Goal: Task Accomplishment & Management: Manage account settings

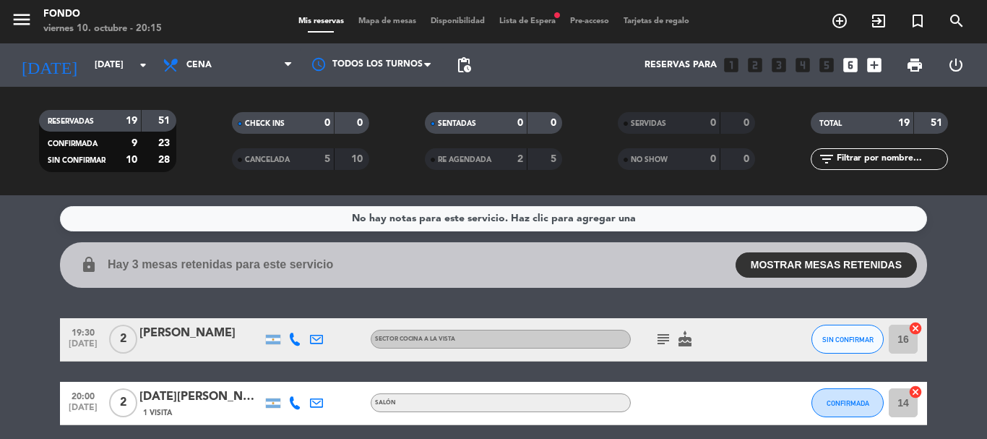
scroll to position [72, 0]
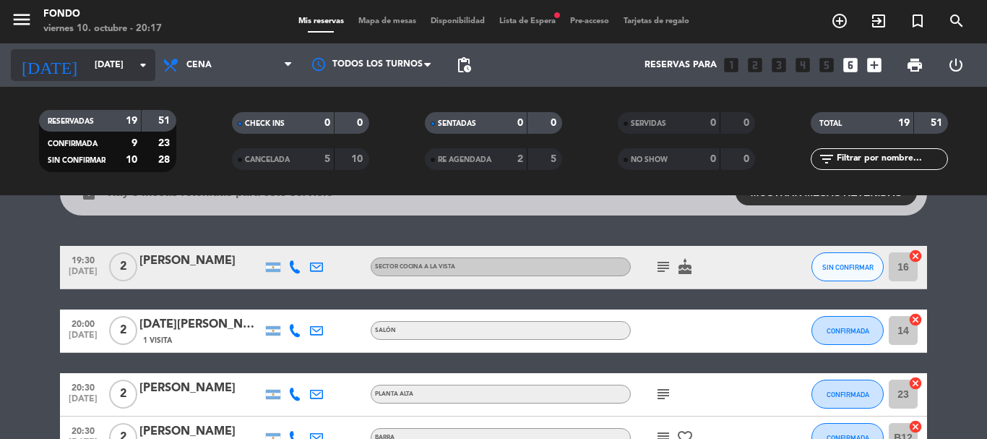
click at [142, 72] on icon "arrow_drop_down" at bounding box center [142, 64] width 17 height 17
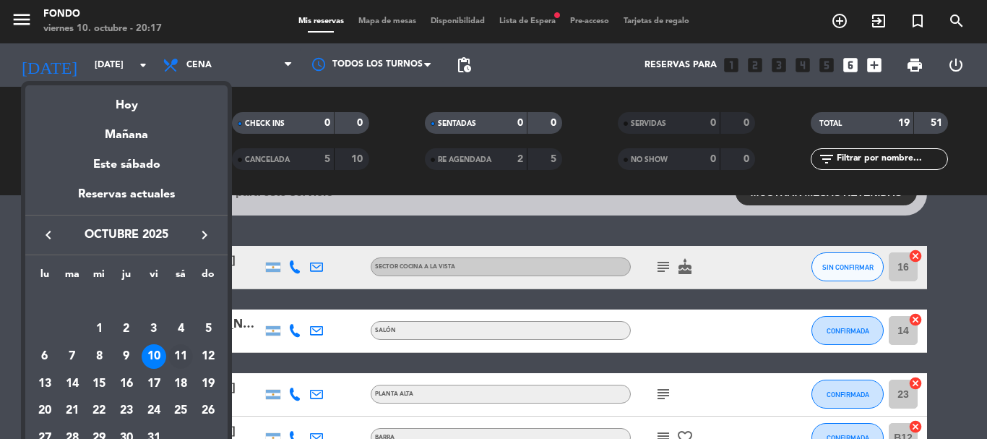
click at [176, 358] on div "11" at bounding box center [180, 356] width 25 height 25
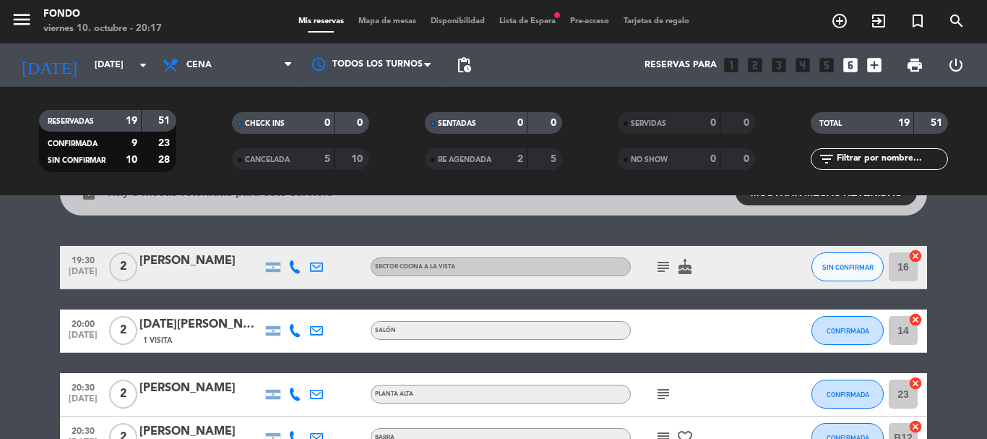
type input "[DATE]"
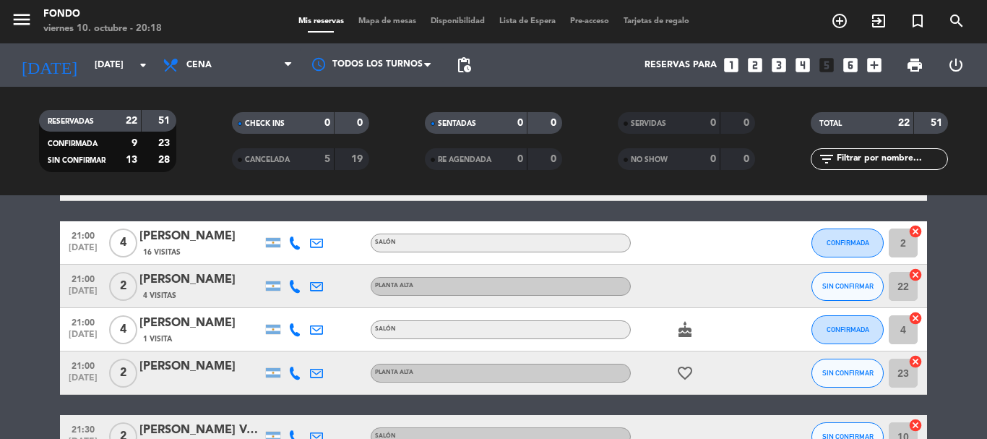
scroll to position [434, 0]
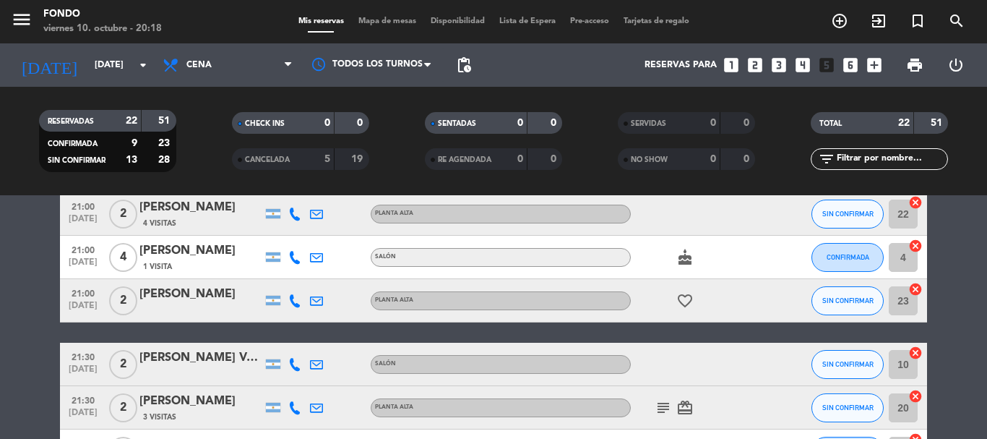
click at [294, 259] on icon at bounding box center [294, 257] width 13 height 13
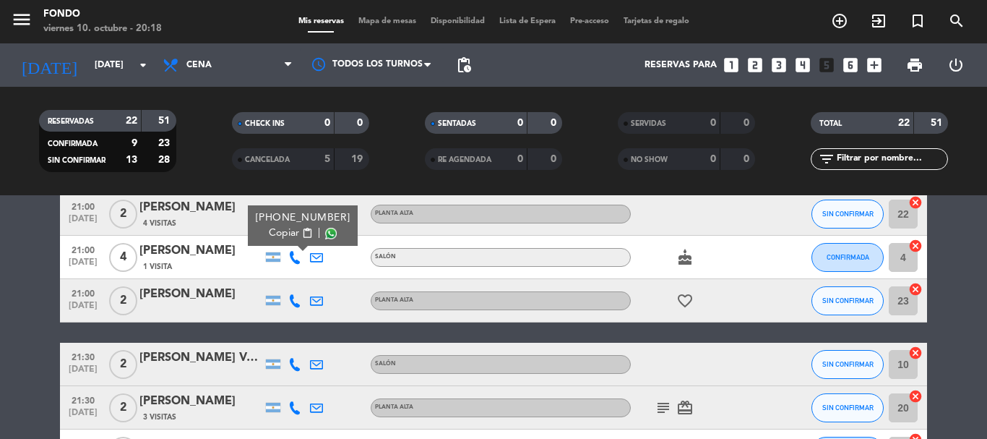
click at [272, 230] on span "Copiar" at bounding box center [284, 232] width 30 height 15
click at [11, 338] on bookings-row "19:30 [DATE] 2 [PERSON_NAME] SALÓN SIN CONFIRMAR 12 cancel 20:00 [DATE] 2 [PERS…" at bounding box center [493, 365] width 987 height 1075
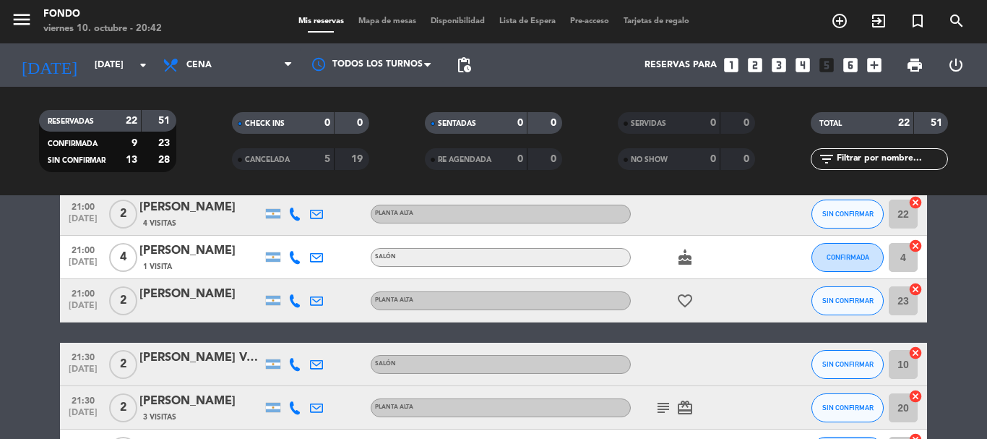
click at [512, 17] on span "Lista de Espera" at bounding box center [527, 21] width 71 height 8
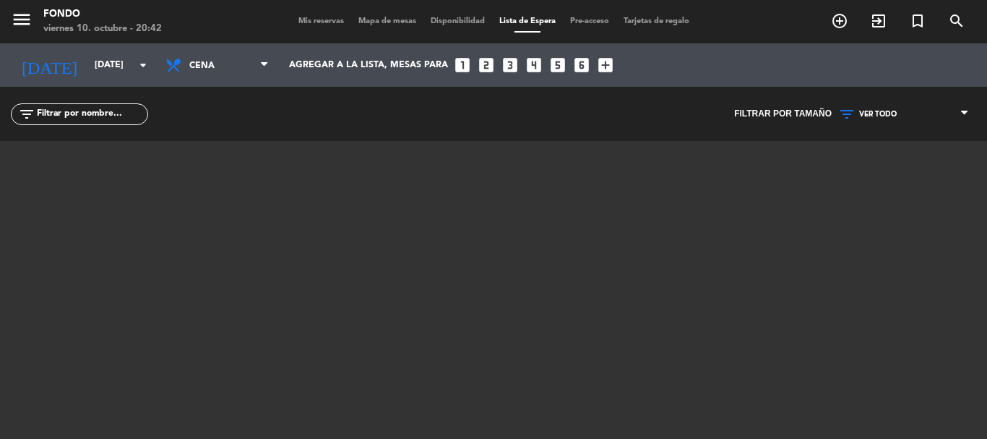
click at [311, 20] on span "Mis reservas" at bounding box center [321, 21] width 60 height 8
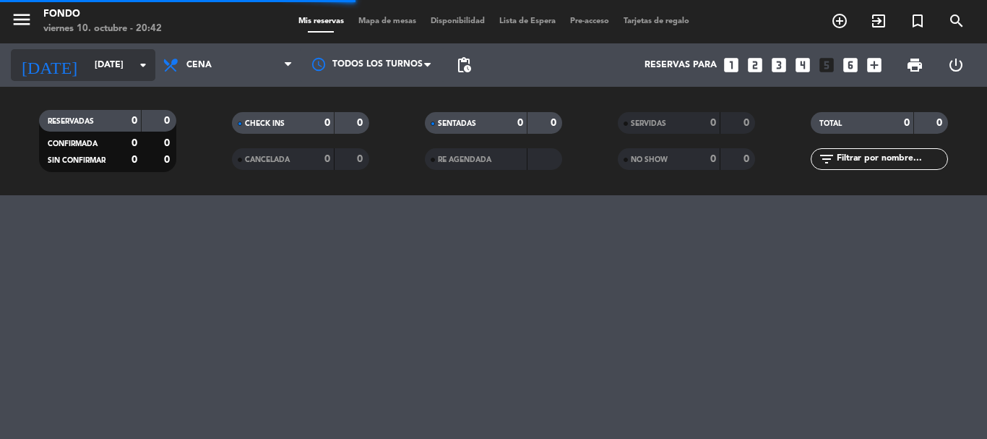
click at [108, 68] on input "[DATE]" at bounding box center [148, 65] width 122 height 25
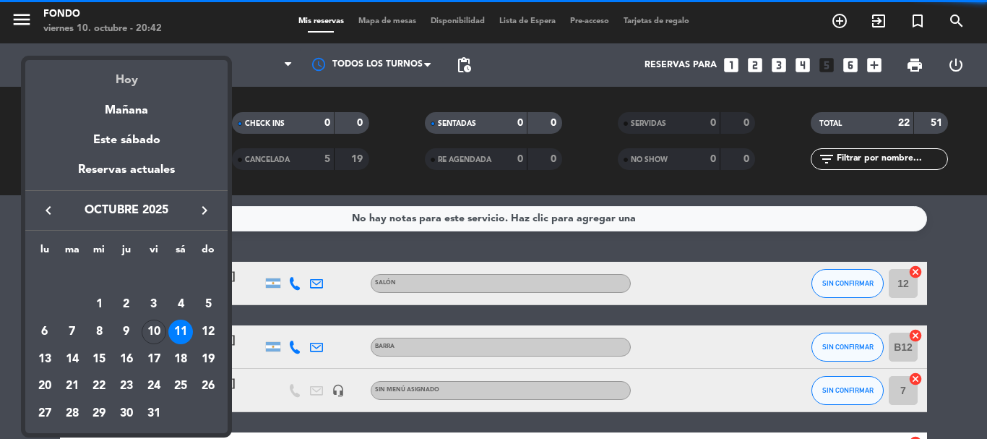
click at [142, 69] on div "Hoy" at bounding box center [126, 75] width 202 height 30
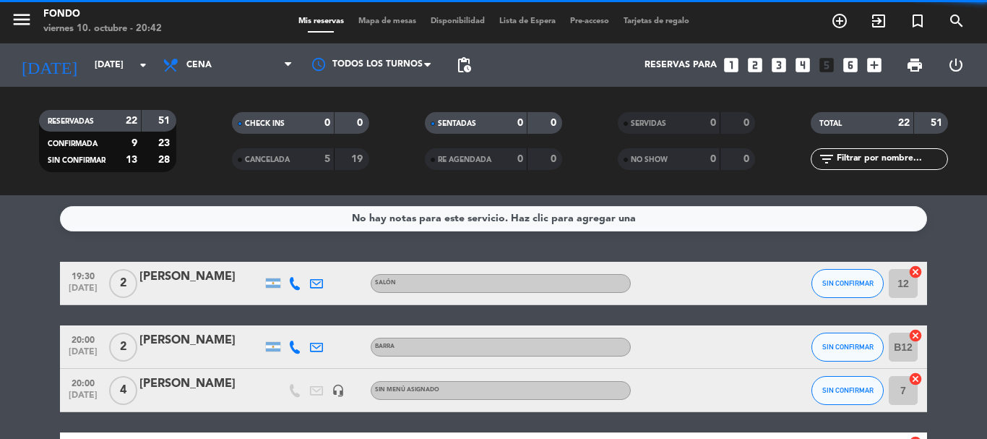
type input "[DATE]"
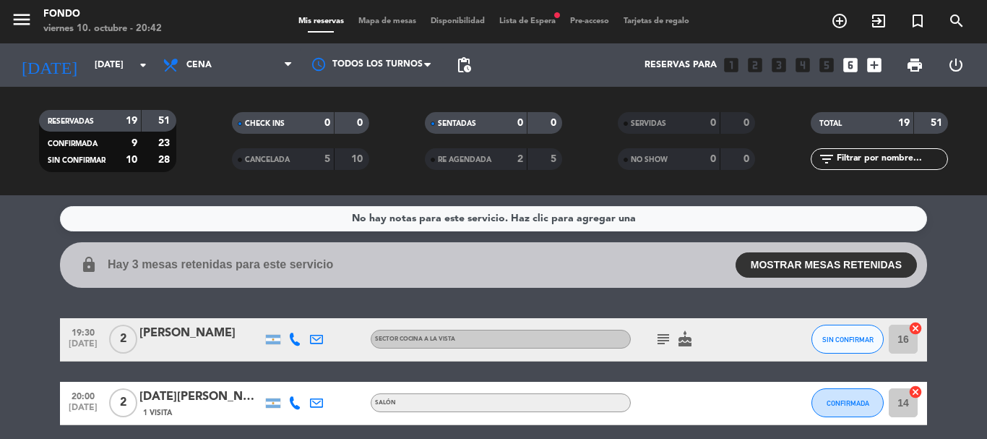
click at [528, 20] on span "Lista de Espera fiber_manual_record" at bounding box center [527, 21] width 71 height 8
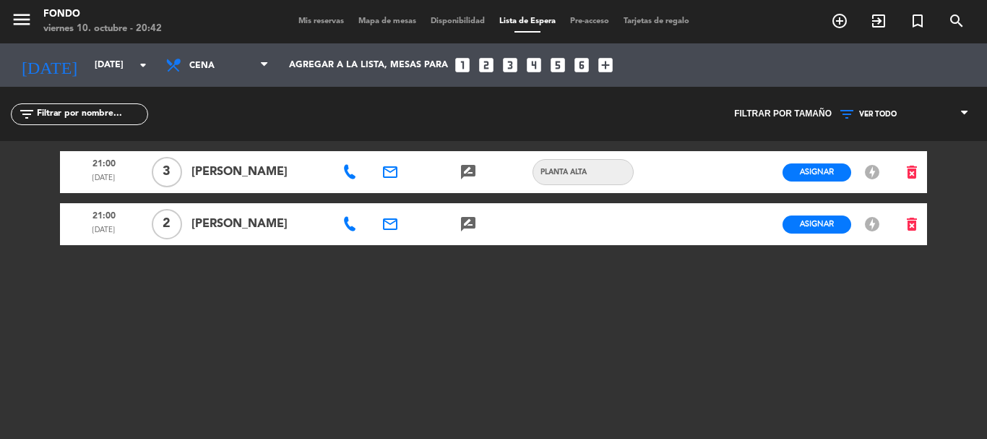
click at [309, 25] on span "Mis reservas" at bounding box center [321, 21] width 60 height 8
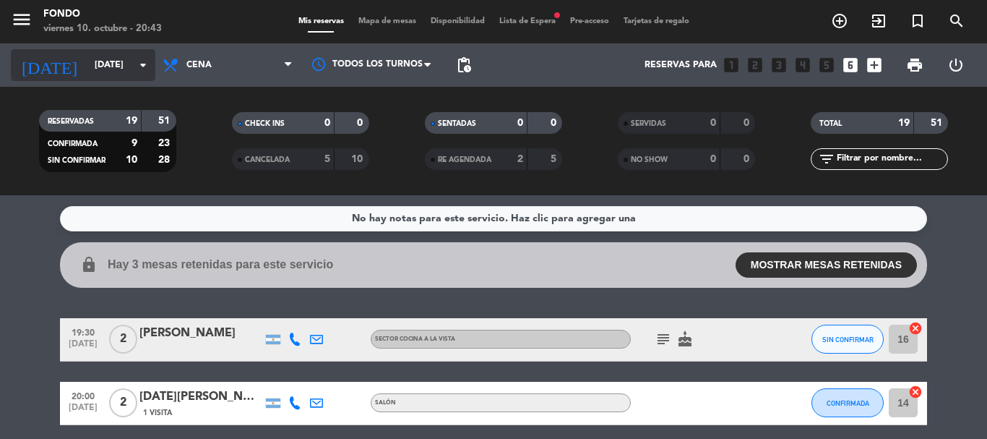
click at [130, 60] on input "[DATE]" at bounding box center [148, 65] width 122 height 25
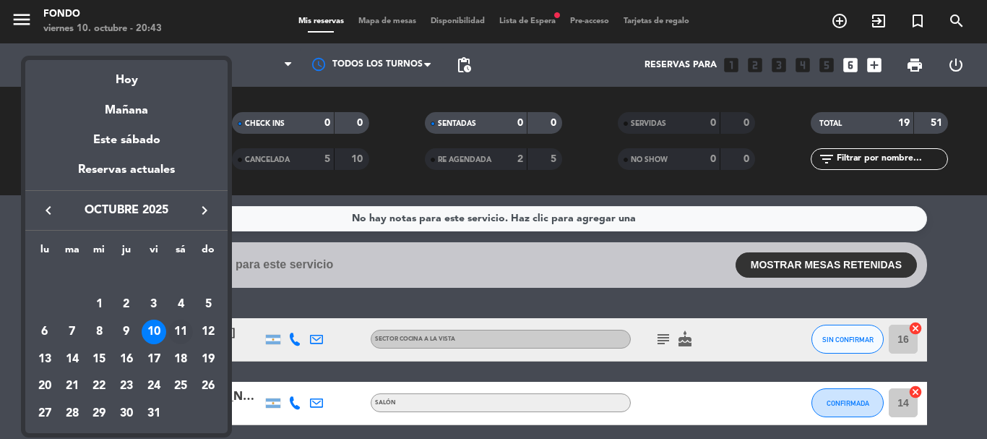
click at [179, 333] on div "11" at bounding box center [180, 331] width 25 height 25
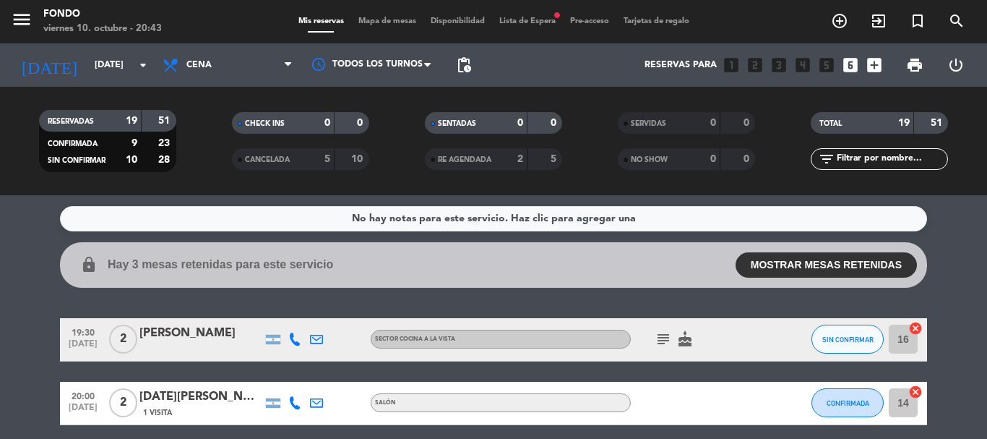
type input "[DATE]"
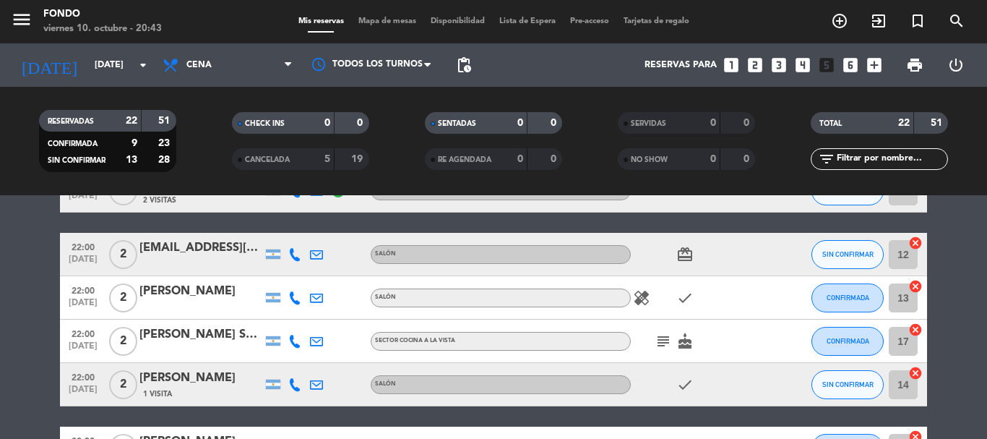
scroll to position [970, 0]
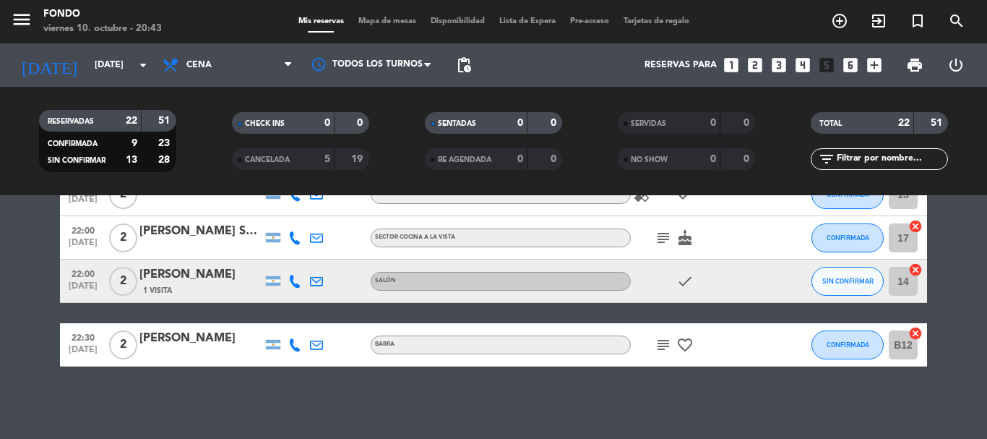
click at [662, 243] on icon "subject" at bounding box center [663, 237] width 17 height 17
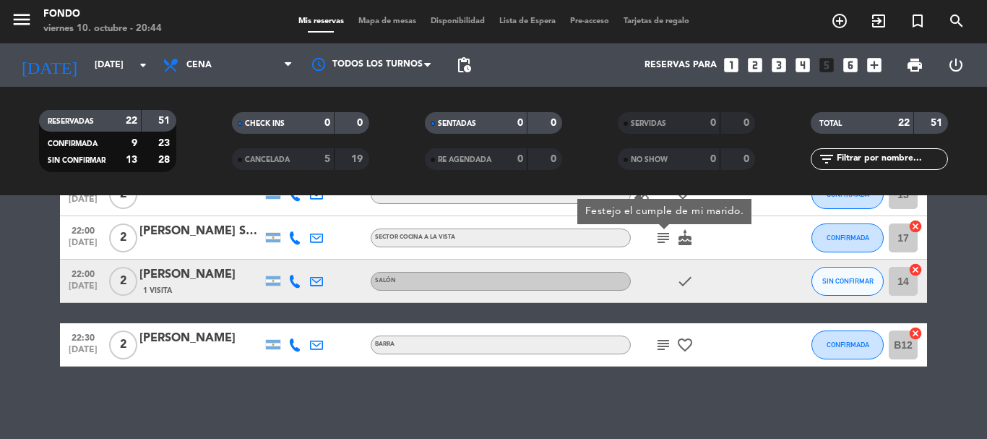
click at [671, 343] on icon "subject" at bounding box center [663, 344] width 17 height 17
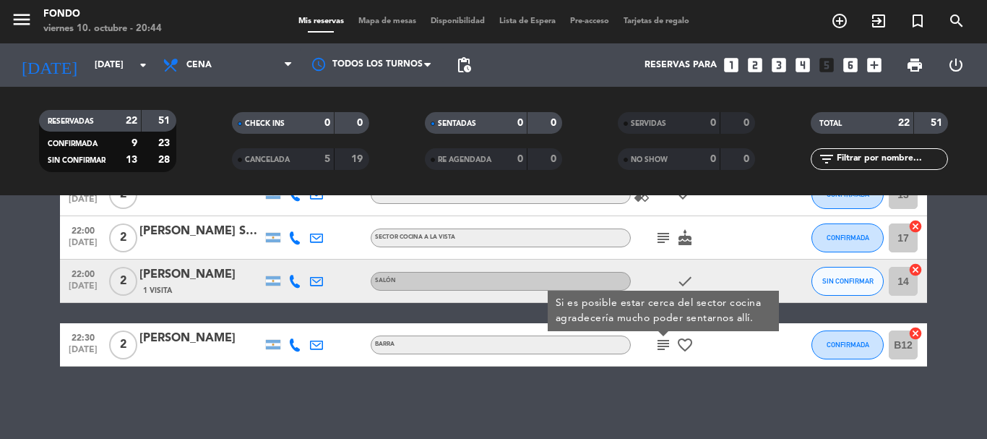
scroll to position [898, 0]
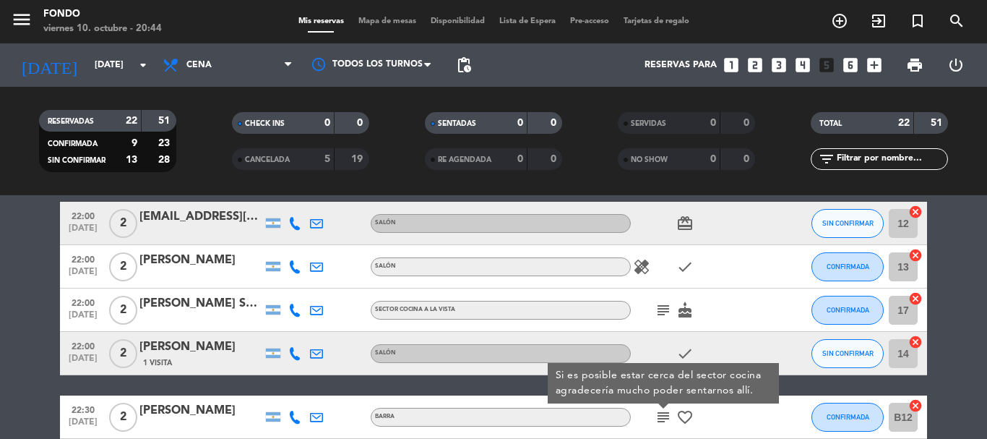
click at [647, 264] on icon "healing" at bounding box center [641, 266] width 17 height 17
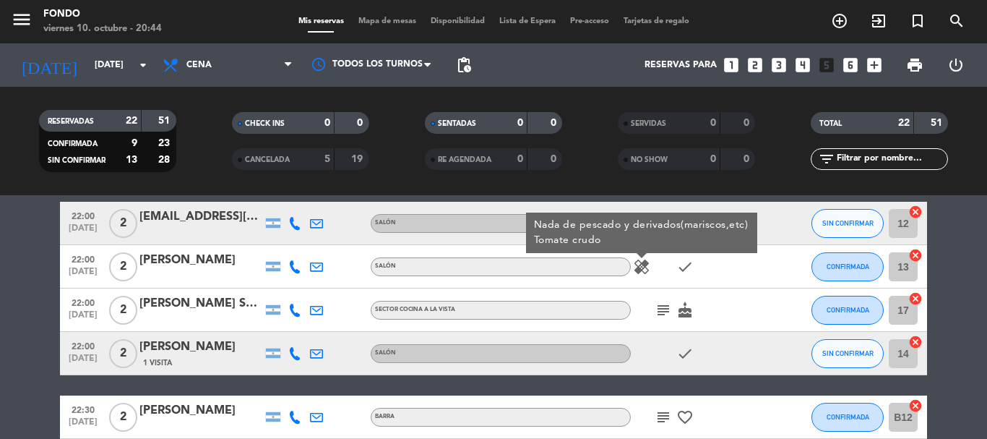
click at [749, 296] on div "subject cake" at bounding box center [696, 309] width 130 height 43
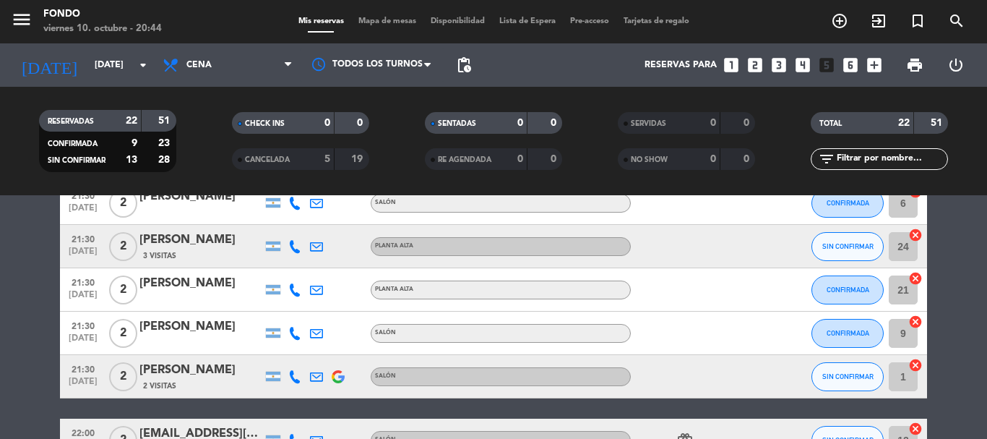
scroll to position [537, 0]
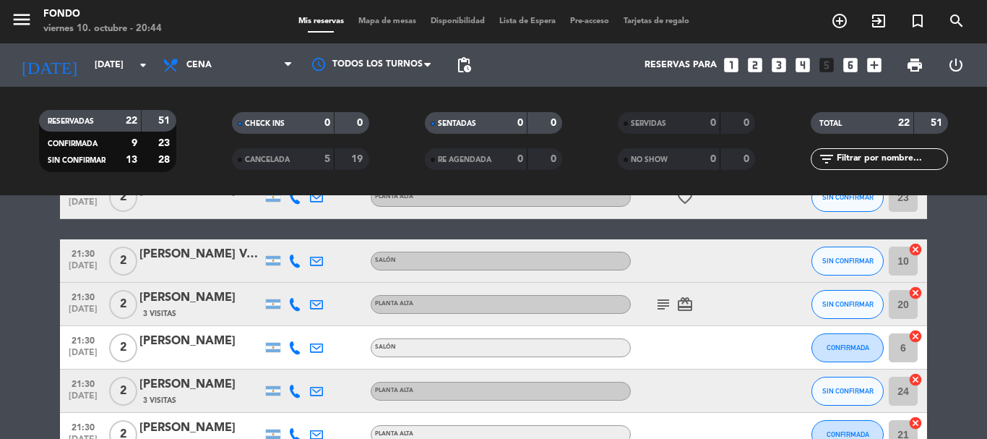
click at [661, 311] on icon "subject" at bounding box center [663, 304] width 17 height 17
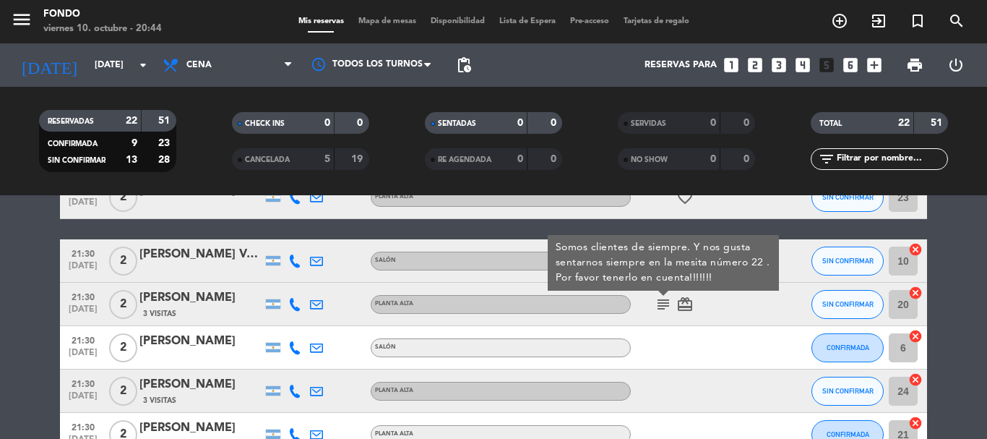
click at [709, 331] on div at bounding box center [696, 347] width 130 height 43
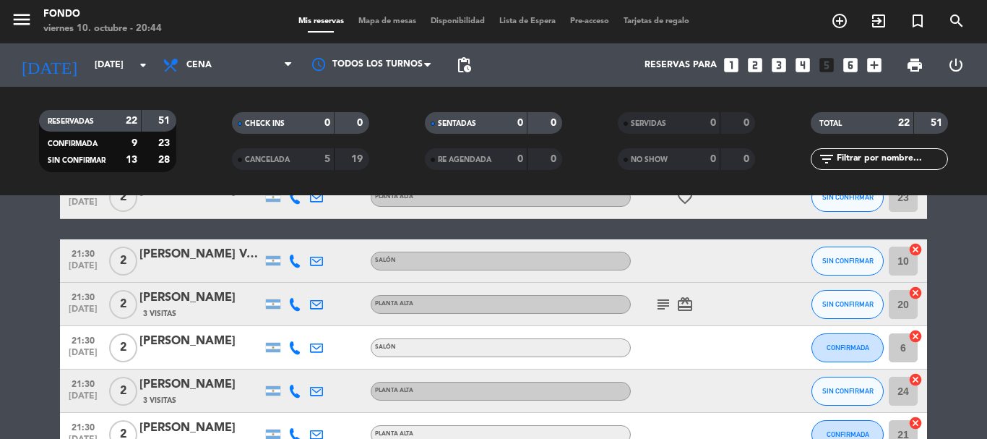
click at [668, 313] on div "subject card_giftcard" at bounding box center [696, 304] width 130 height 43
click at [666, 311] on icon "subject" at bounding box center [663, 304] width 17 height 17
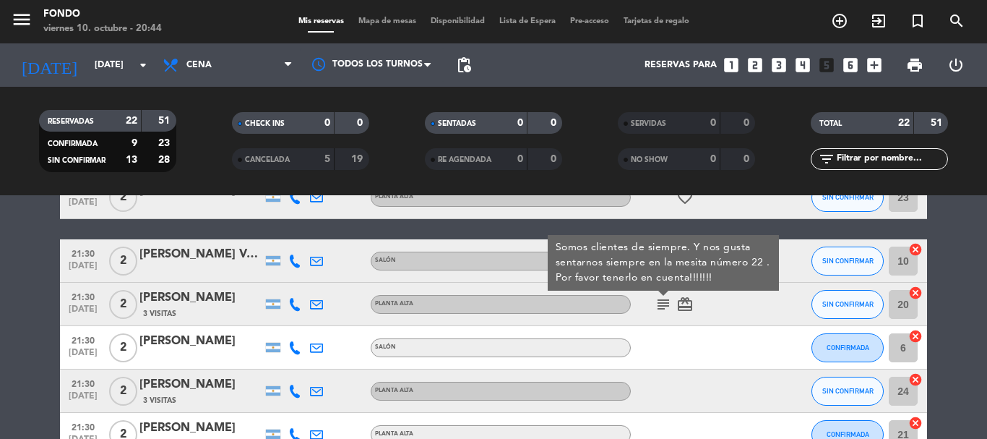
click at [650, 348] on div at bounding box center [696, 347] width 130 height 43
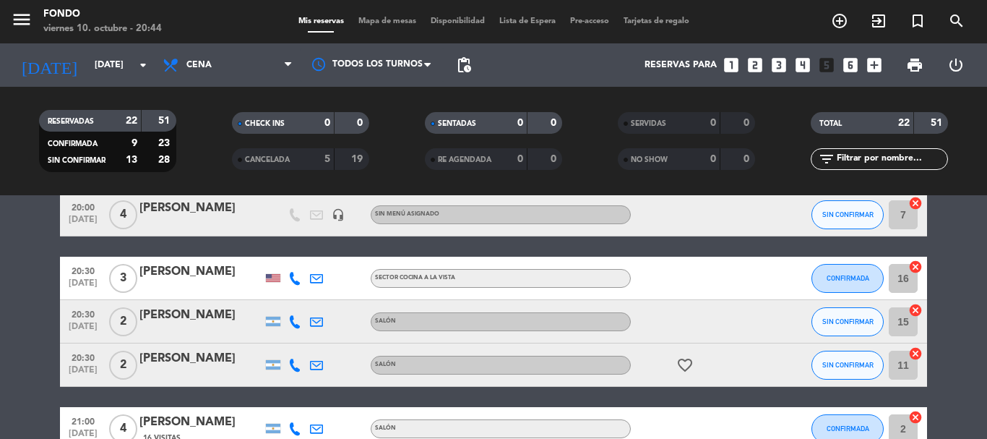
scroll to position [0, 0]
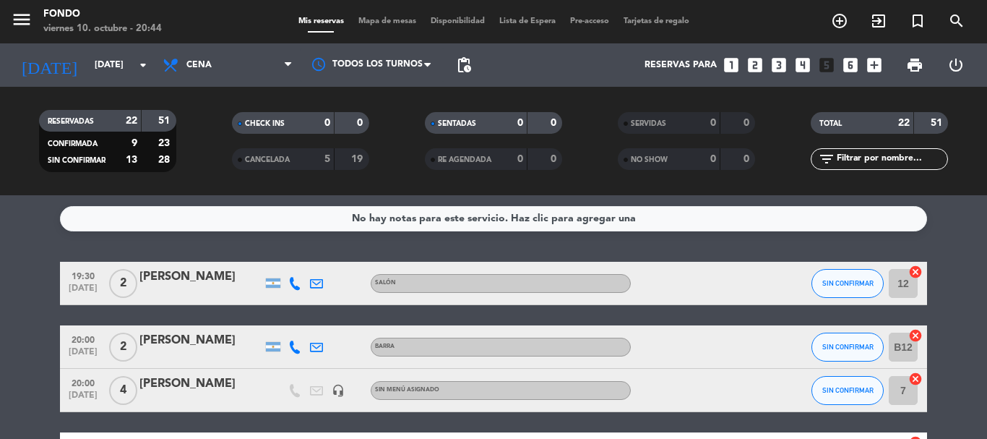
click at [538, 20] on span "Lista de Espera" at bounding box center [527, 21] width 71 height 8
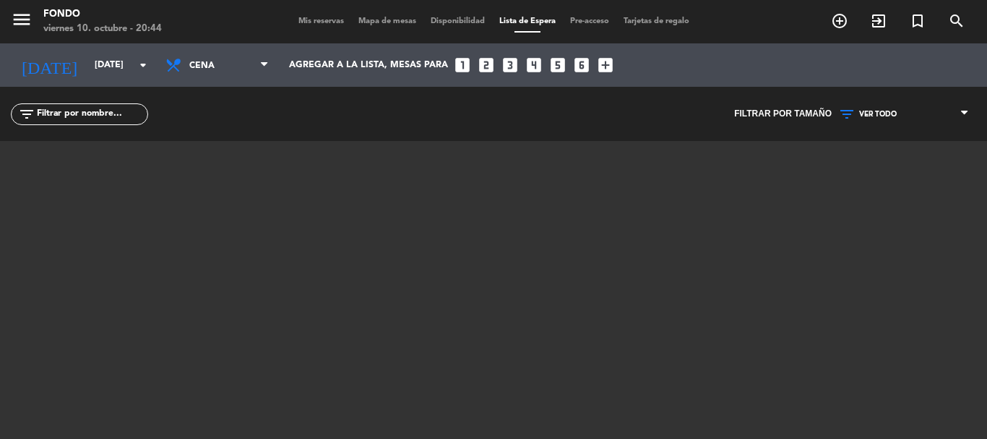
click at [303, 14] on div "menu Fondo [DATE] 10. octubre - 20:44 Mis reservas Mapa de mesas Disponibilidad…" at bounding box center [493, 21] width 987 height 43
click at [311, 24] on span "Mis reservas" at bounding box center [321, 21] width 60 height 8
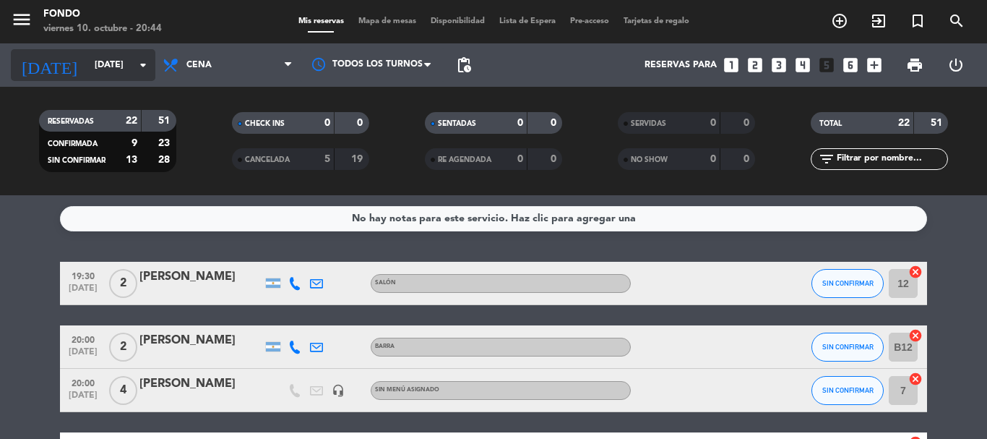
click at [152, 60] on input "[DATE]" at bounding box center [148, 65] width 122 height 25
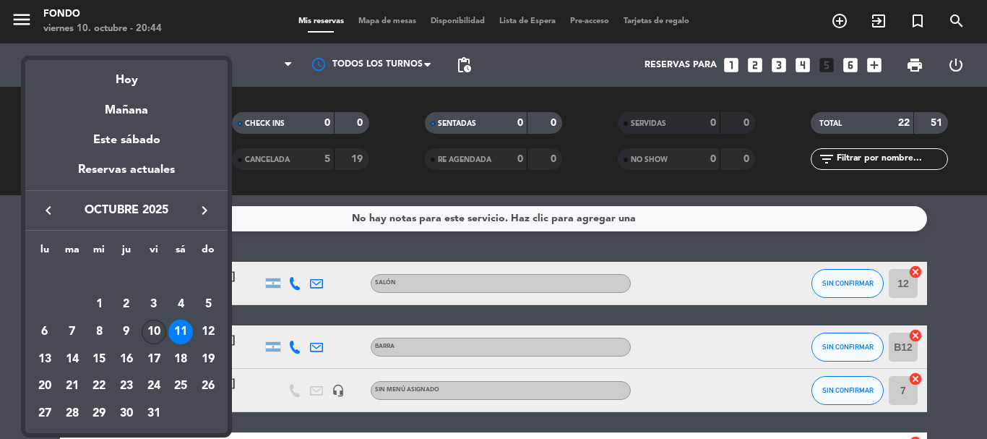
click at [151, 335] on div "10" at bounding box center [154, 331] width 25 height 25
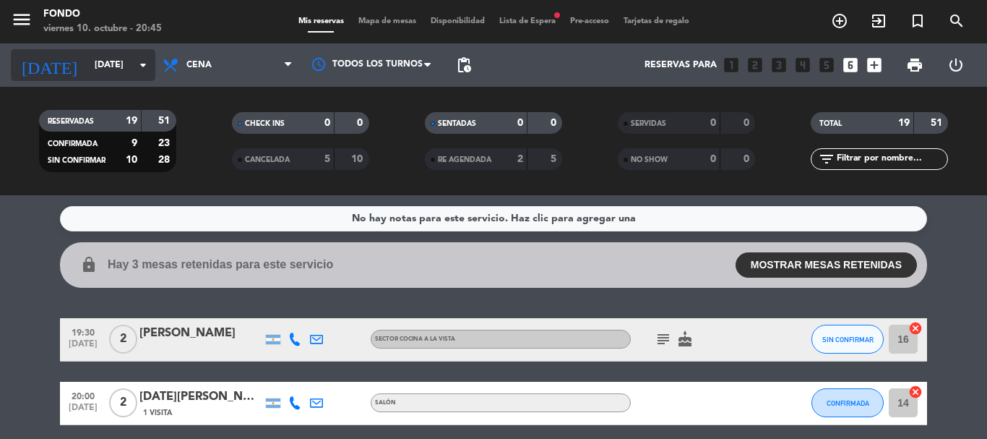
click at [117, 68] on input "[DATE]" at bounding box center [148, 65] width 122 height 25
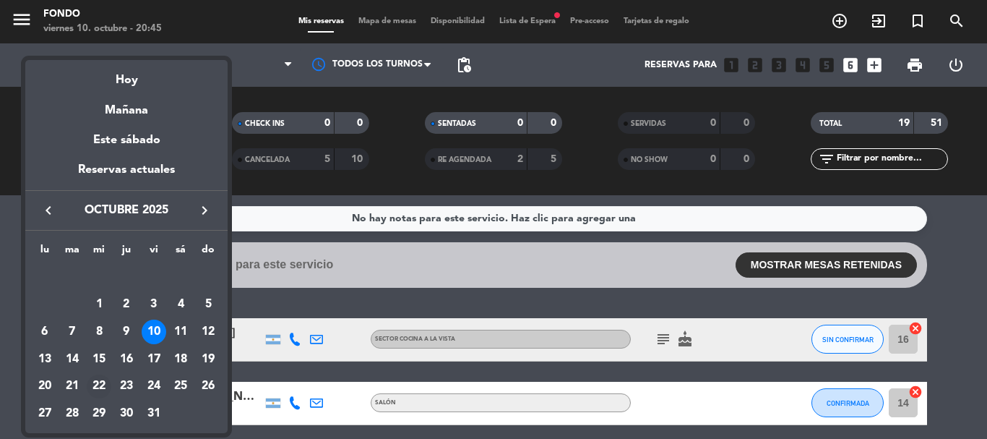
click at [107, 381] on div "22" at bounding box center [99, 386] width 25 height 25
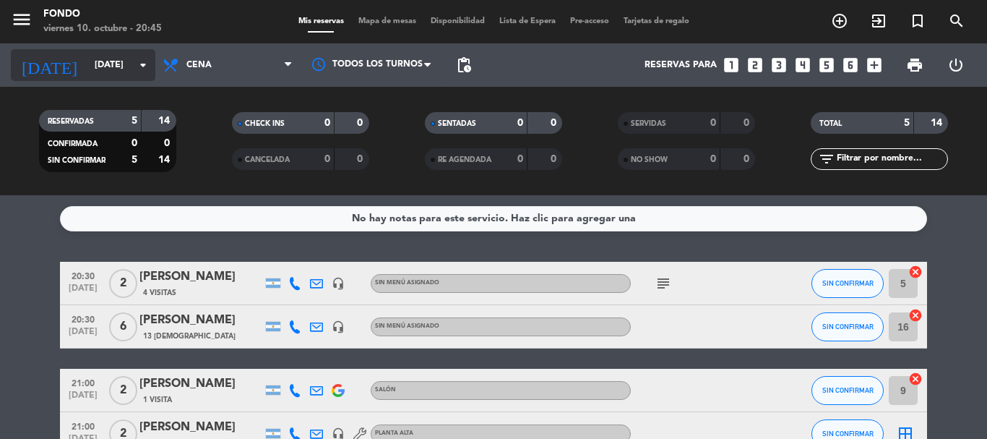
click at [137, 65] on icon "arrow_drop_down" at bounding box center [142, 64] width 17 height 17
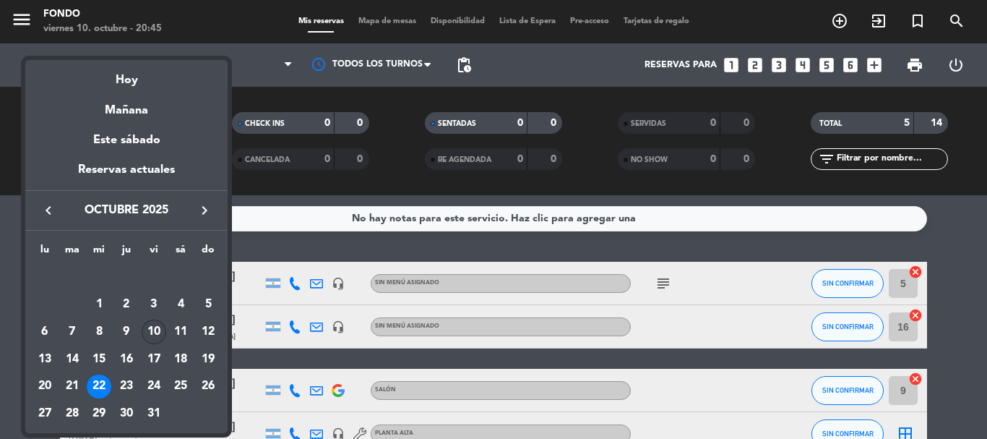
click at [155, 329] on div "10" at bounding box center [154, 331] width 25 height 25
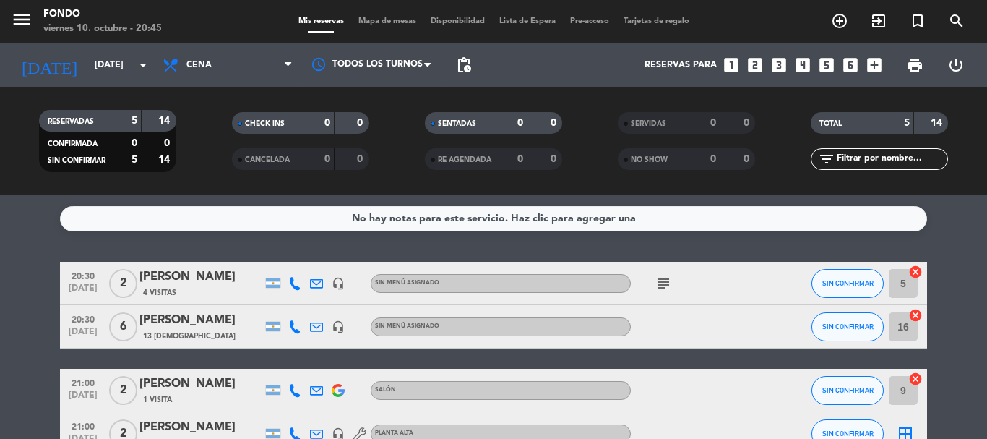
type input "[DATE]"
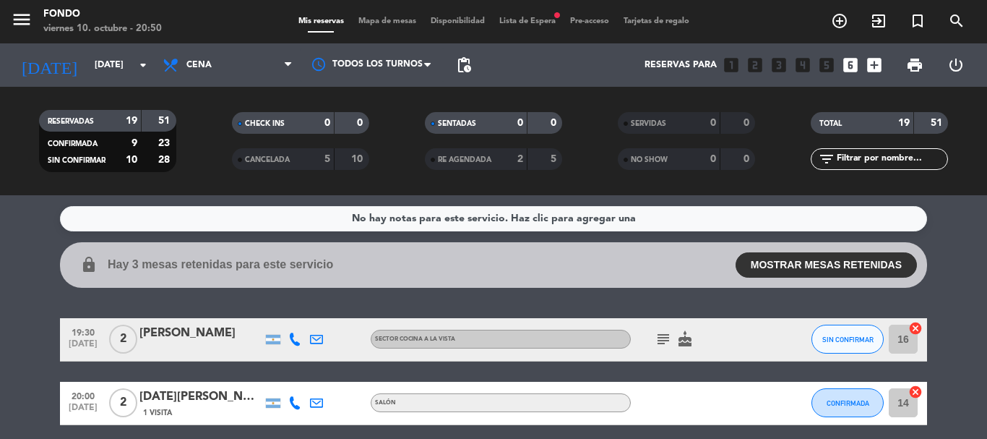
click at [522, 18] on span "Lista de Espera fiber_manual_record" at bounding box center [527, 21] width 71 height 8
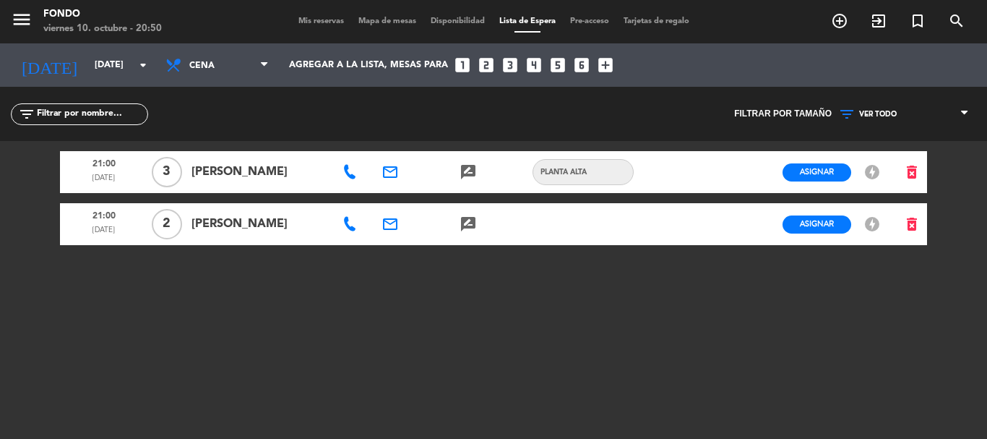
click at [309, 22] on span "Mis reservas" at bounding box center [321, 21] width 60 height 8
